Goal: Find contact information: Find contact information

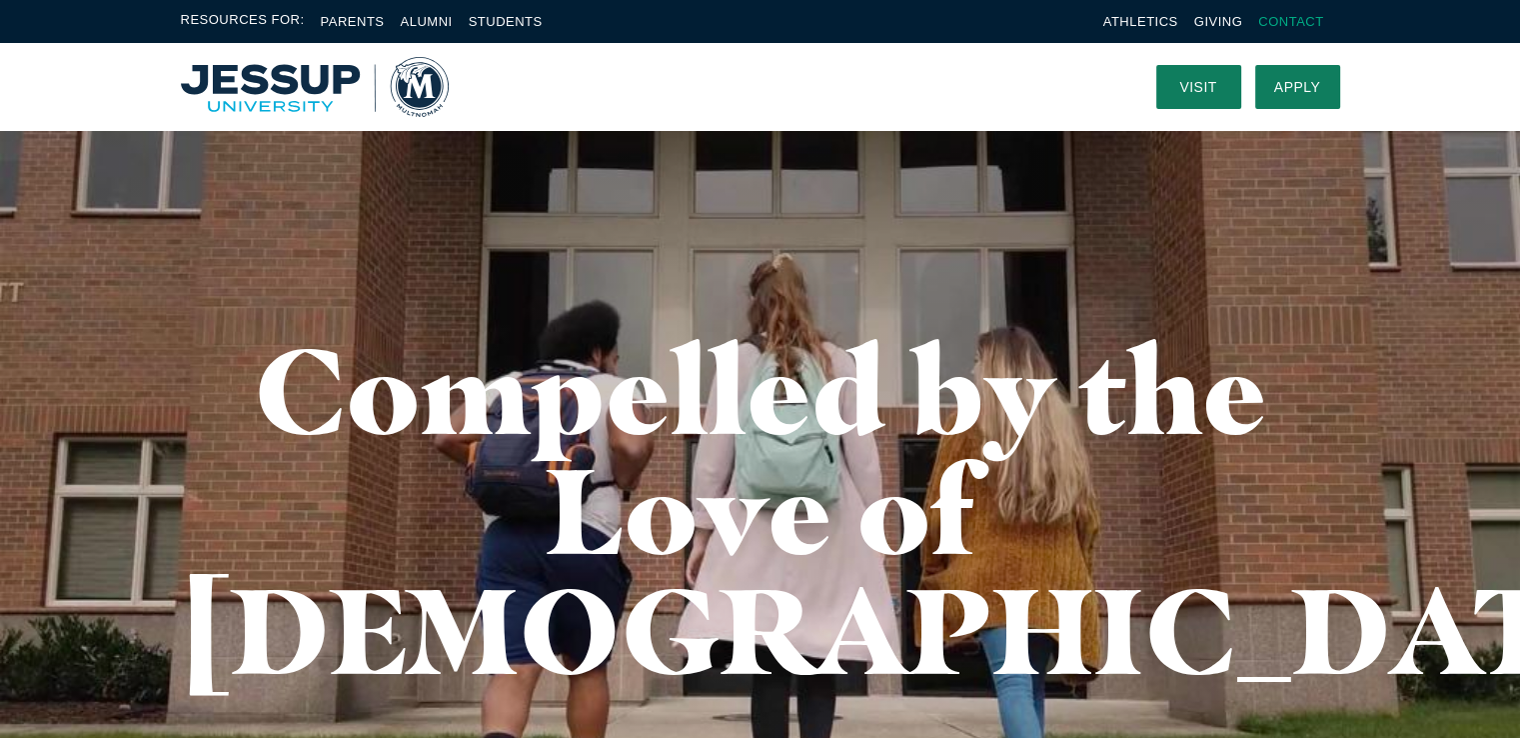
click at [1277, 20] on link "Contact" at bounding box center [1290, 21] width 65 height 15
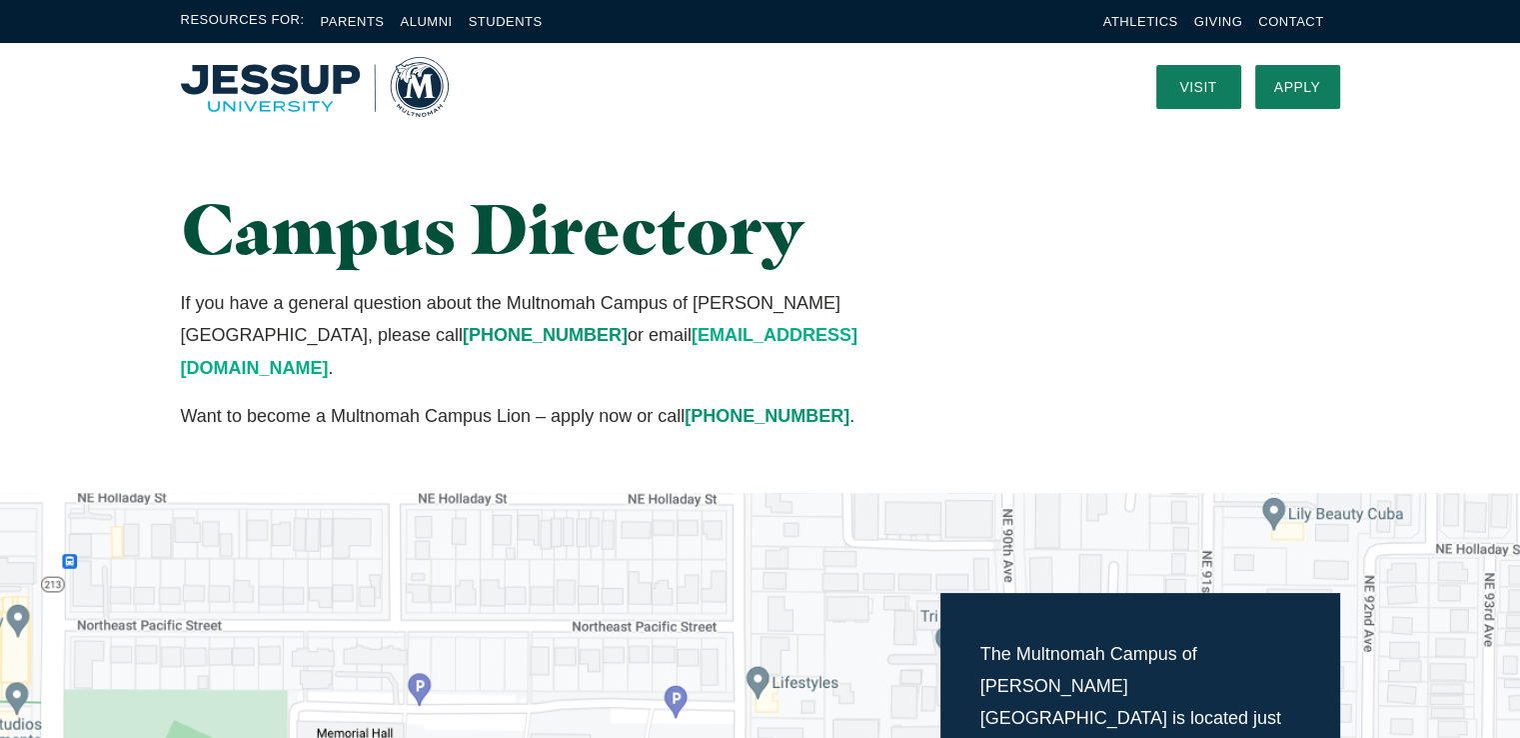
drag, startPoint x: 372, startPoint y: 333, endPoint x: 610, endPoint y: 330, distance: 237.9
click at [610, 330] on p "If you have a general question about the Multnomah Campus of Jessup University,…" at bounding box center [561, 335] width 761 height 97
copy p "questions@multnomah.edu"
